Goal: Task Accomplishment & Management: Complete application form

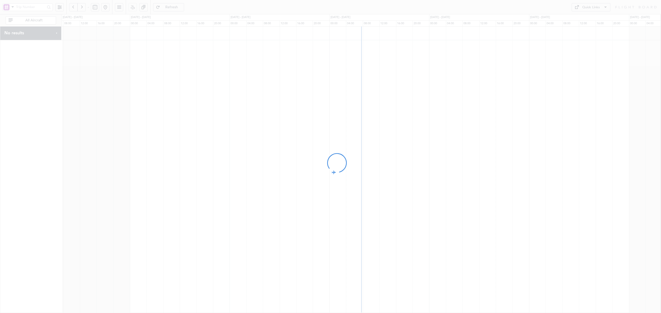
drag, startPoint x: 379, startPoint y: 108, endPoint x: 205, endPoint y: 102, distance: 173.9
click at [205, 102] on div at bounding box center [330, 156] width 661 height 313
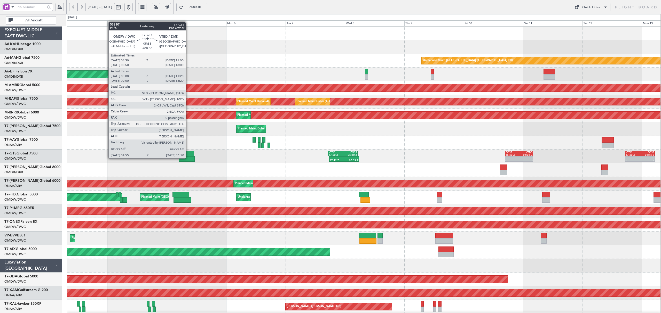
click at [188, 158] on div at bounding box center [187, 158] width 16 height 5
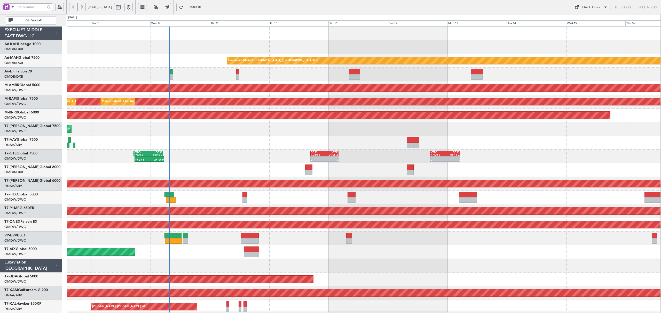
click at [219, 142] on div "Unplanned Maint [GEOGRAPHIC_DATA] ([GEOGRAPHIC_DATA] Intl) AOG Maint [GEOGRAPHI…" at bounding box center [364, 280] width 594 height 506
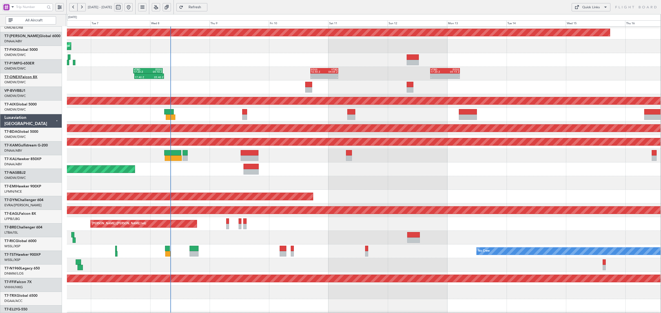
scroll to position [69, 0]
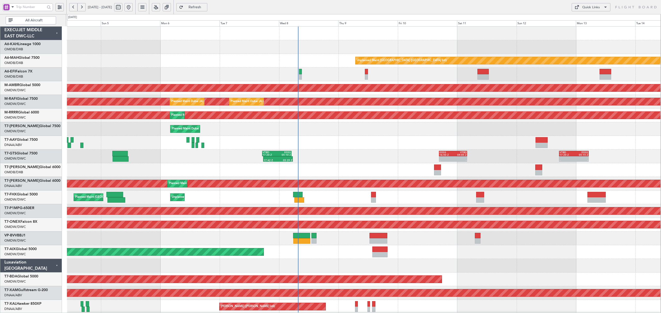
click at [57, 58] on div "Unplanned Maint [GEOGRAPHIC_DATA] ([GEOGRAPHIC_DATA] Intl) AOG Maint [GEOGRAPHI…" at bounding box center [330, 163] width 661 height 299
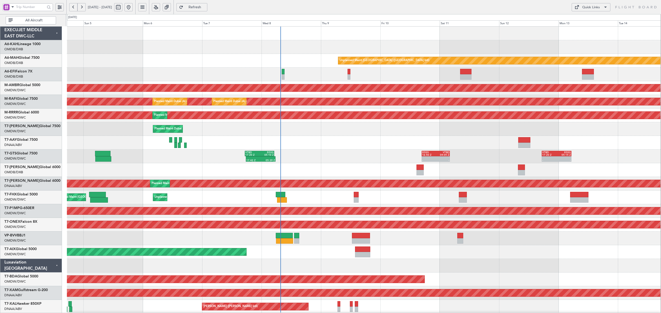
click at [24, 18] on button "All Aircraft" at bounding box center [31, 20] width 50 height 8
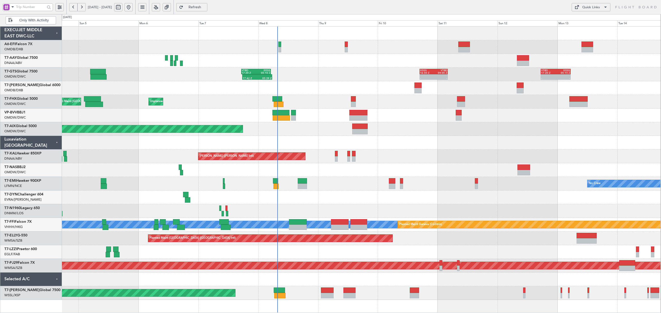
click at [12, 6] on span at bounding box center [13, 7] width 6 height 6
click at [23, 35] on span "A/C (Reg. or Type)" at bounding box center [26, 34] width 29 height 5
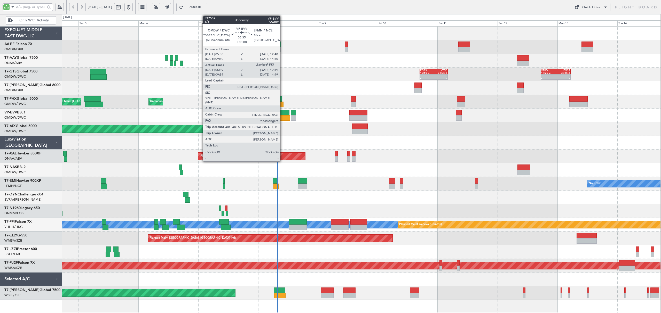
click at [282, 120] on div at bounding box center [281, 117] width 17 height 5
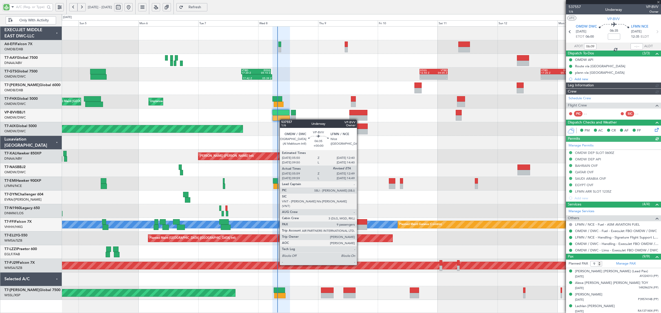
type input "Dherander Fithani (DHF)"
type input "7348"
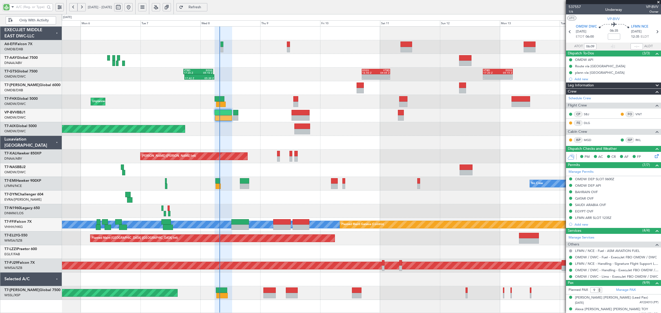
click at [205, 137] on div at bounding box center [361, 143] width 599 height 14
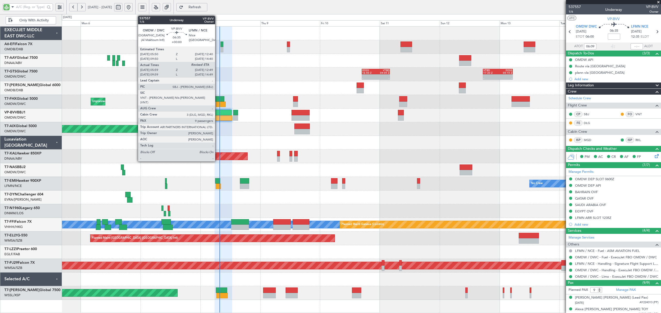
click at [217, 118] on div at bounding box center [223, 117] width 17 height 5
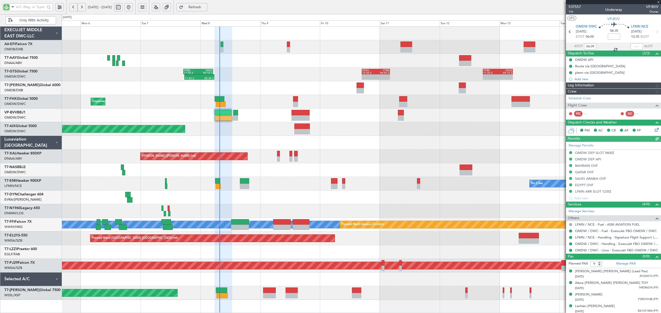
type input "Dherander Fithani (DHF)"
type input "7348"
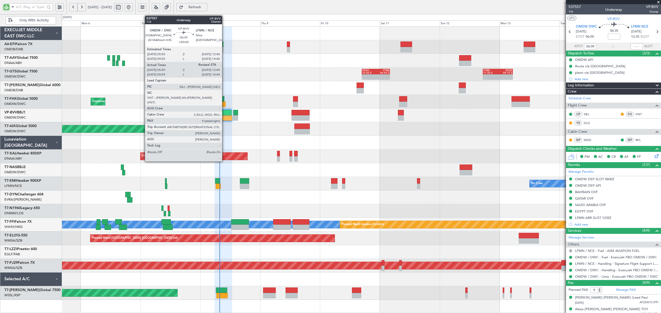
click at [224, 114] on div at bounding box center [223, 112] width 17 height 5
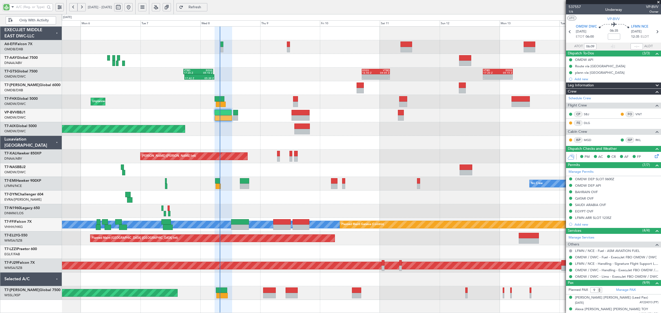
type input "Dherander Fithani (DHF)"
type input "7348"
type input "Dherander Fithani (DHF)"
type input "7348"
type input "Dherander Fithani (DHF)"
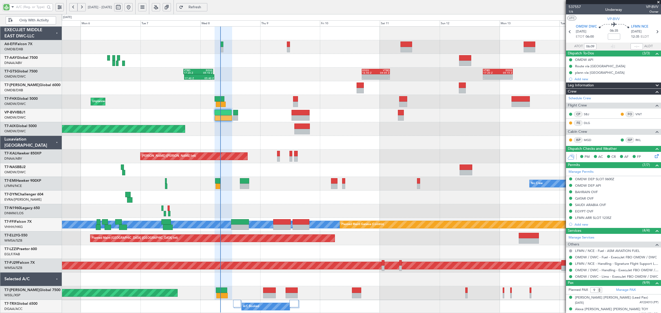
type input "7348"
type input "Dherander Fithani (DHF)"
type input "7348"
type input "Dherander Fithani (DHF)"
type input "7348"
